Goal: Navigation & Orientation: Find specific page/section

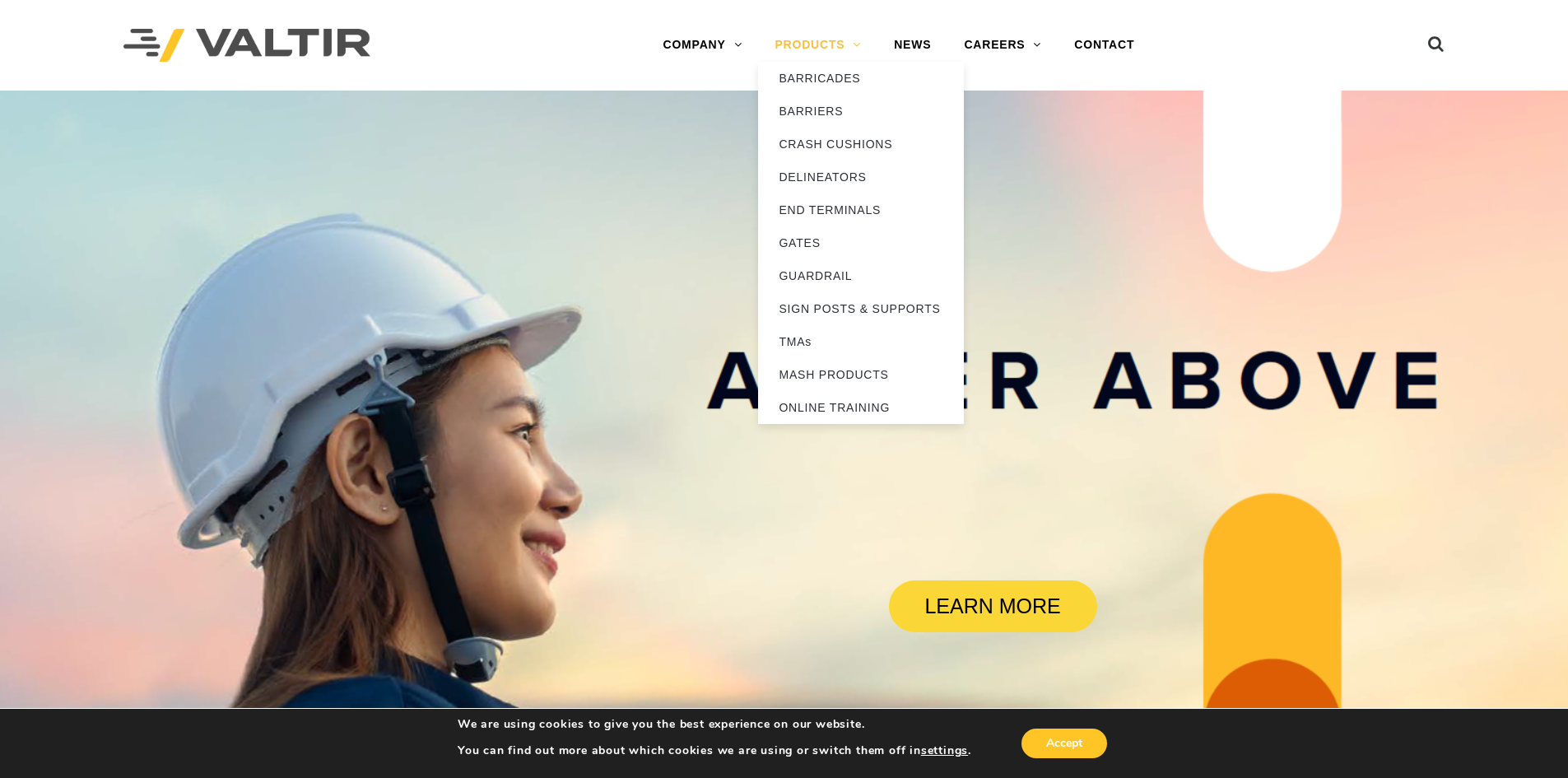
click at [839, 43] on link "PRODUCTS" at bounding box center [818, 44] width 119 height 33
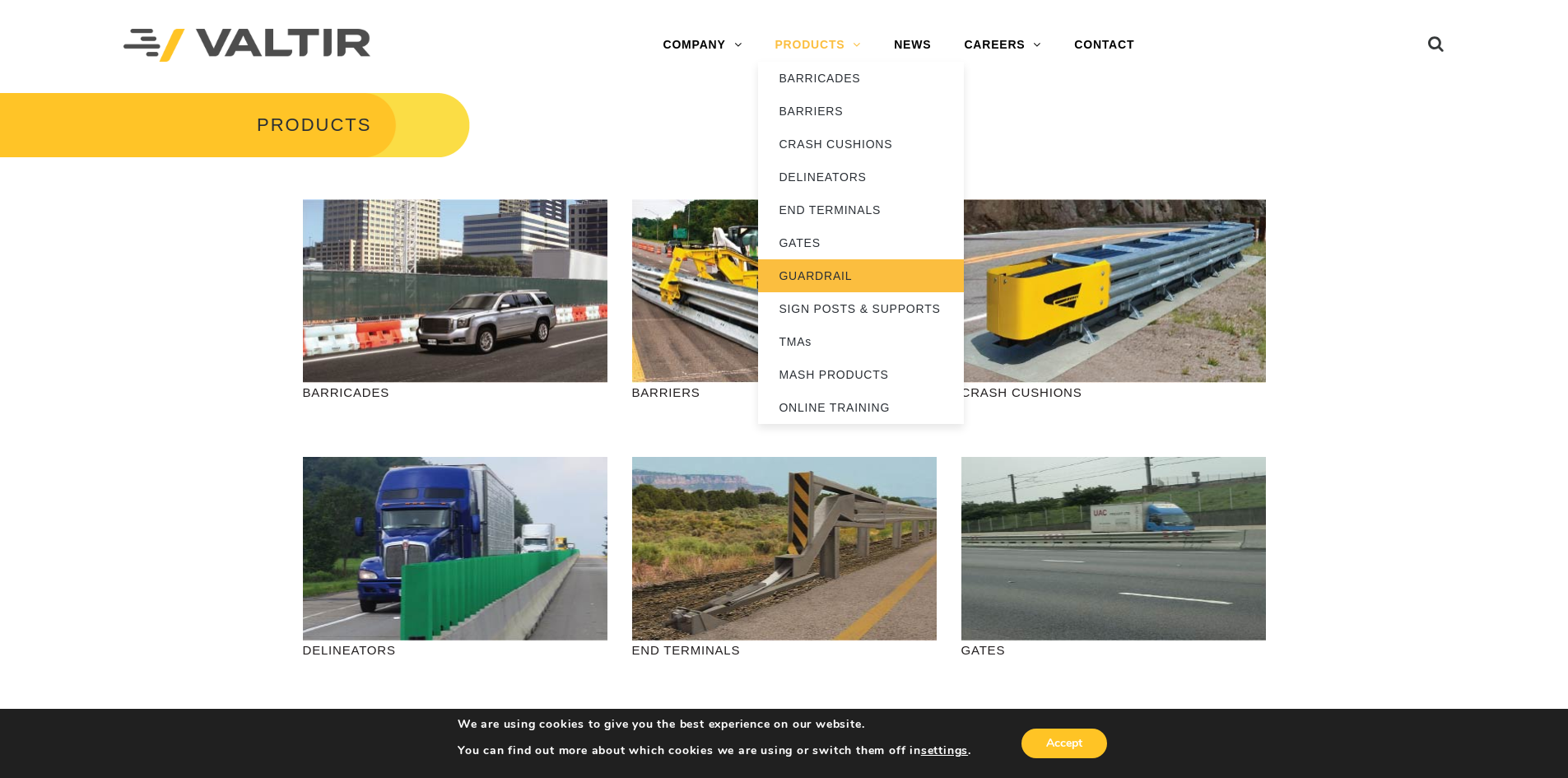
click at [823, 280] on link "GUARDRAIL" at bounding box center [860, 275] width 205 height 33
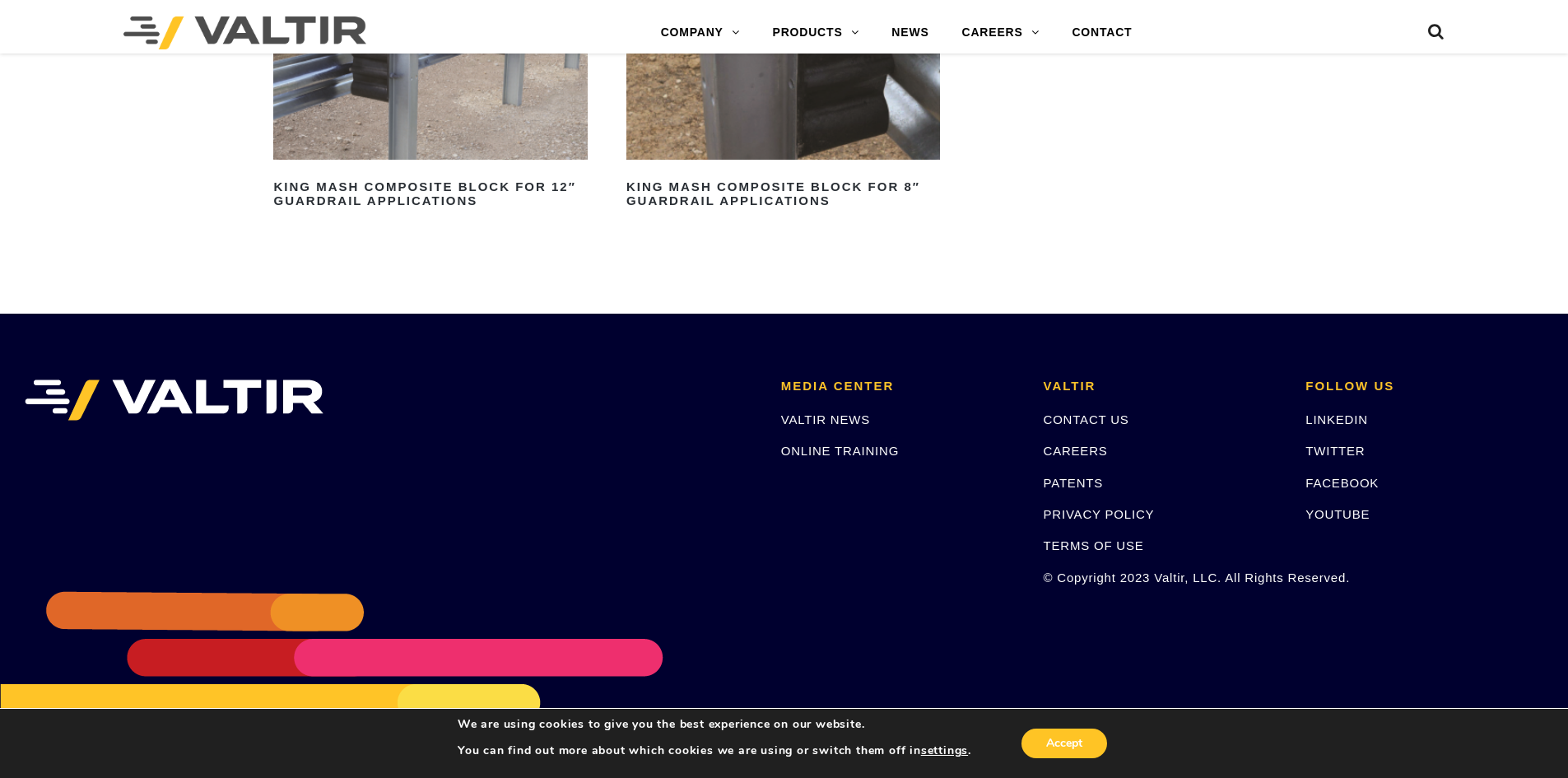
scroll to position [1875, 0]
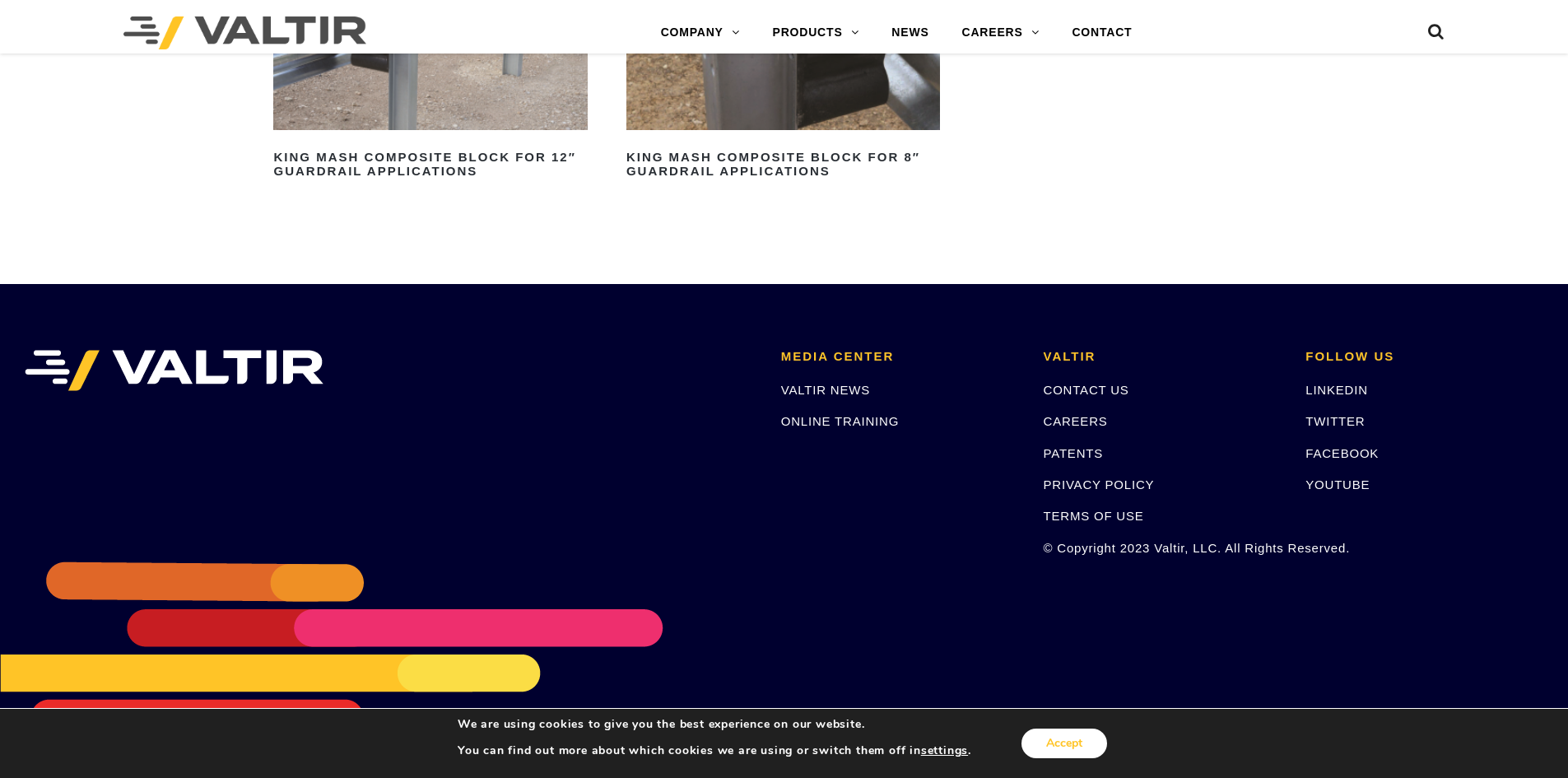
click at [1066, 739] on button "Accept" at bounding box center [1064, 743] width 85 height 29
